Goal: Transaction & Acquisition: Obtain resource

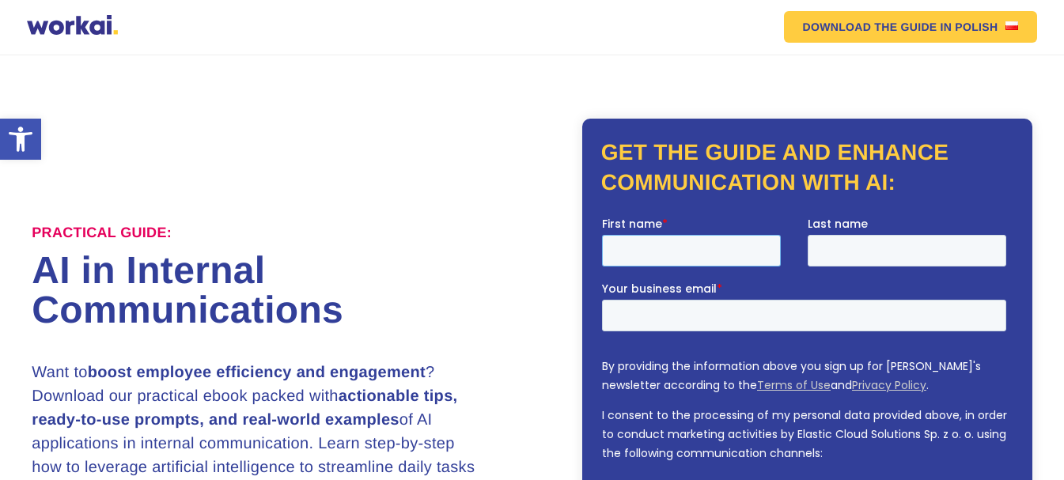
click at [650, 246] on input "First name *" at bounding box center [690, 250] width 179 height 32
type input "Eneko"
click at [826, 242] on input "Last name" at bounding box center [906, 250] width 199 height 32
type input "De Orue"
click at [637, 325] on input "Your business email *" at bounding box center [803, 315] width 404 height 32
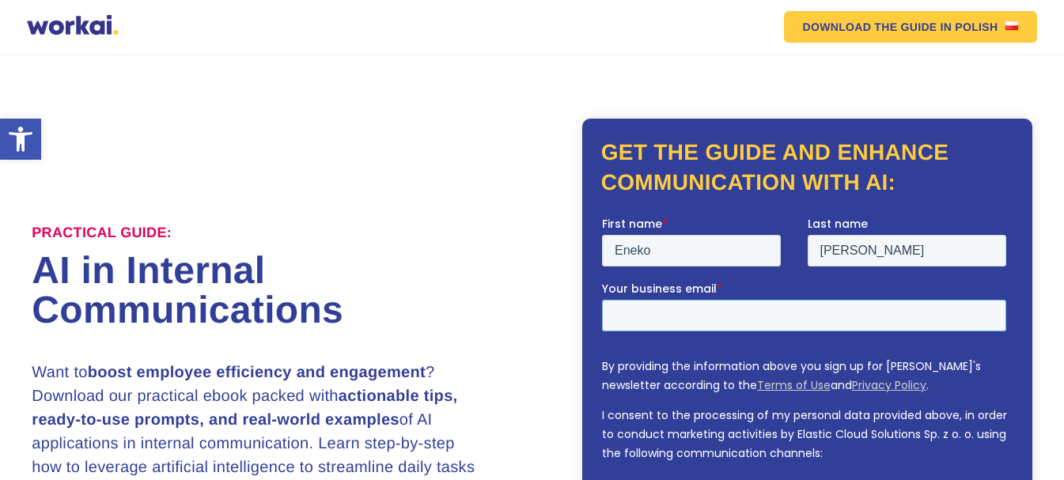
type input "edeorue@unimet.edu.ve"
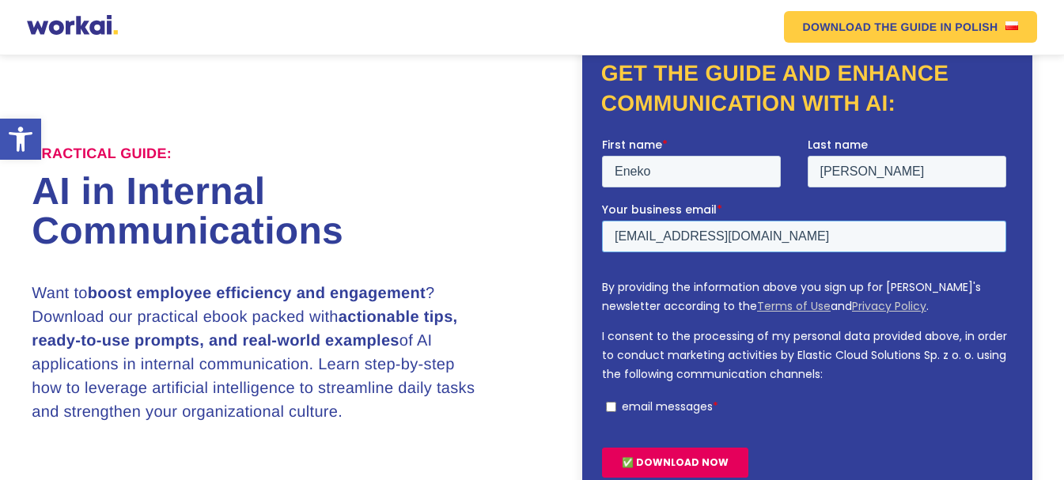
scroll to position [158, 0]
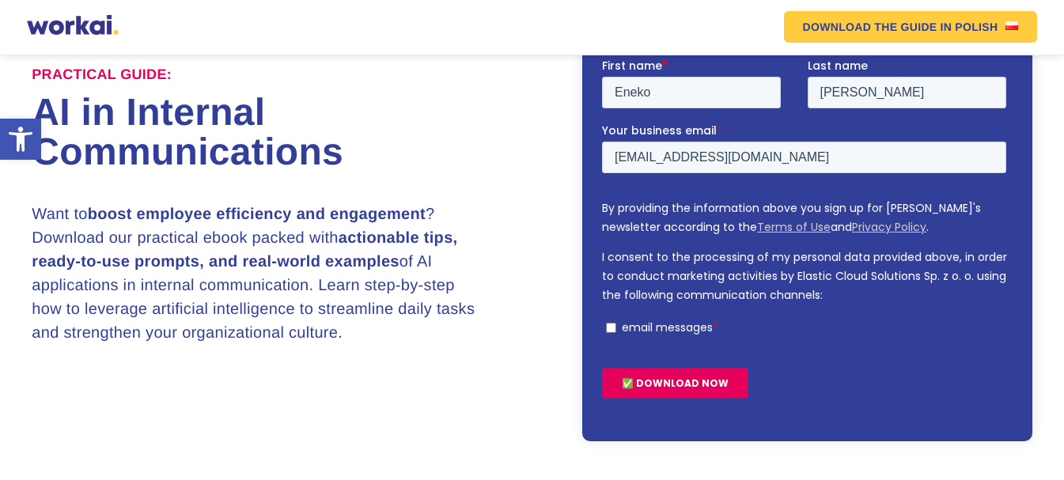
click at [690, 387] on input "✅ DOWNLOAD NOW" at bounding box center [674, 383] width 146 height 30
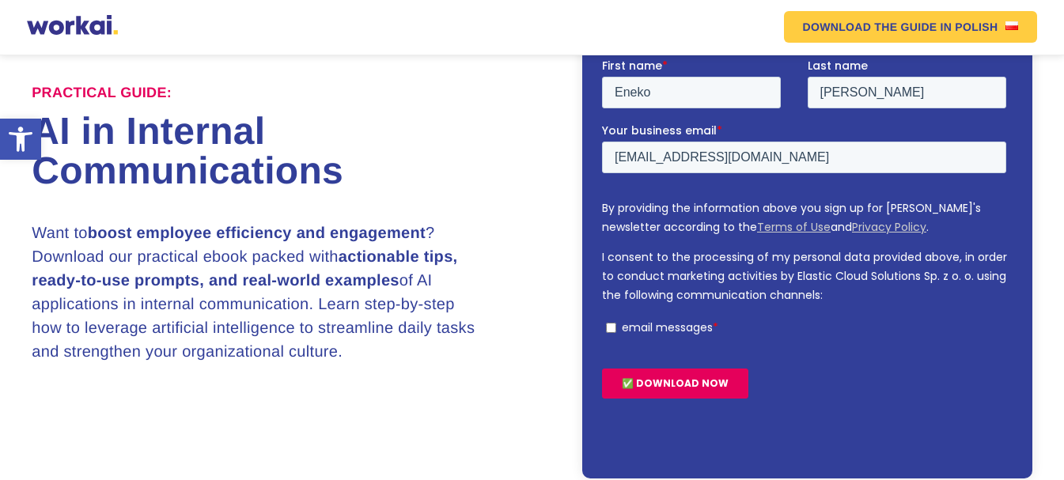
scroll to position [177, 0]
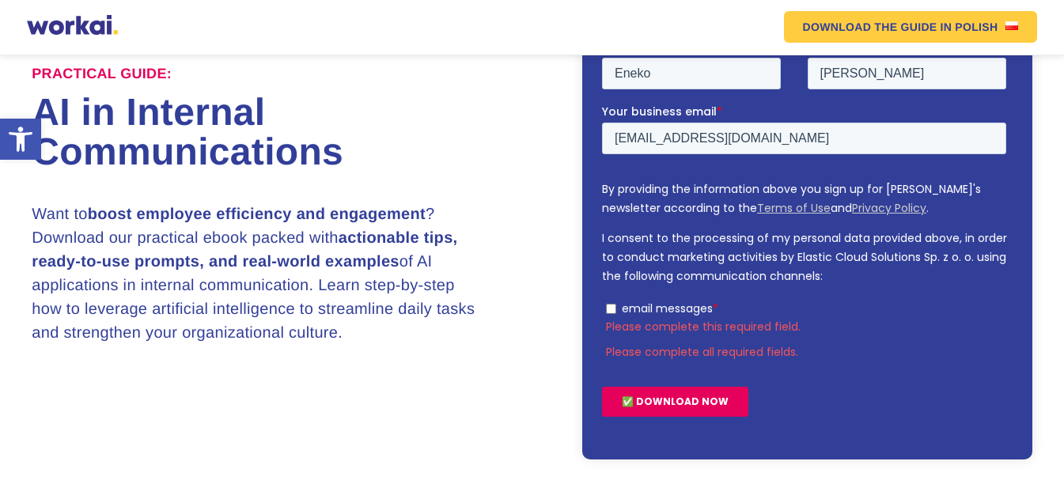
click at [611, 308] on input "email messages *" at bounding box center [610, 308] width 10 height 10
checkbox input "true"
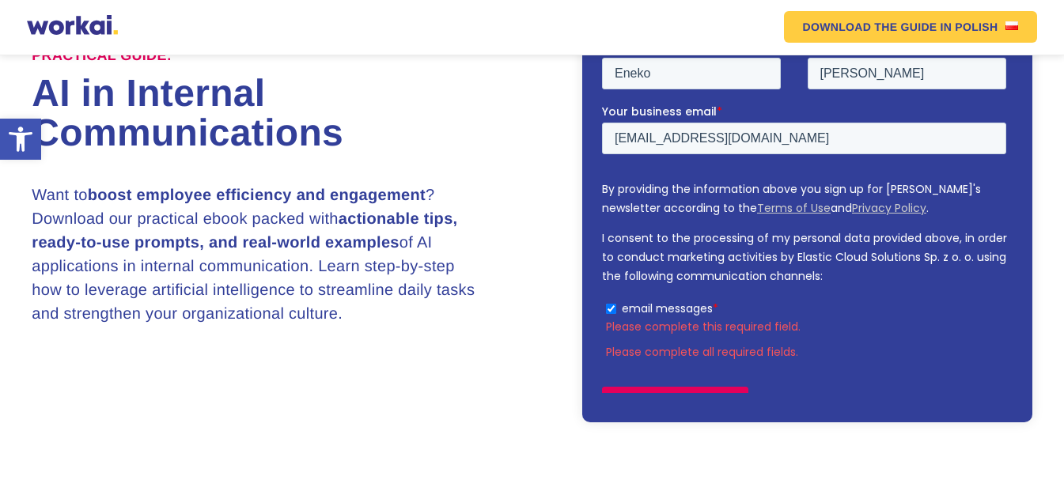
scroll to position [158, 0]
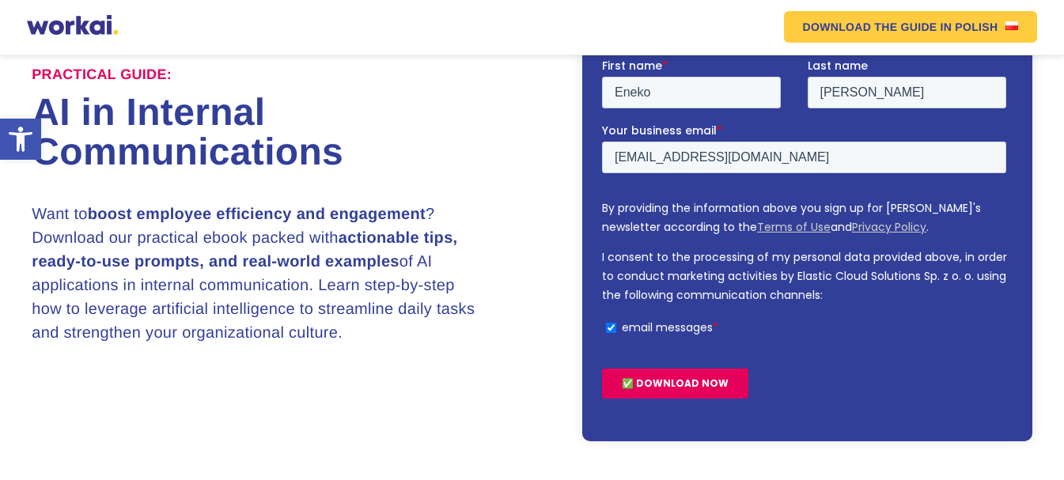
click at [666, 386] on input "✅ DOWNLOAD NOW" at bounding box center [674, 383] width 146 height 30
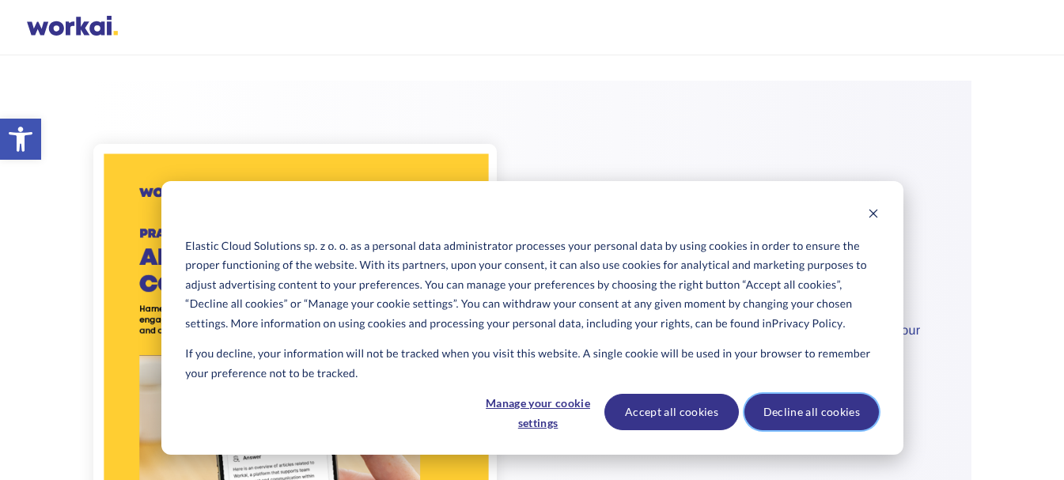
click at [796, 418] on button "Decline all cookies" at bounding box center [811, 412] width 134 height 36
